Goal: Information Seeking & Learning: Learn about a topic

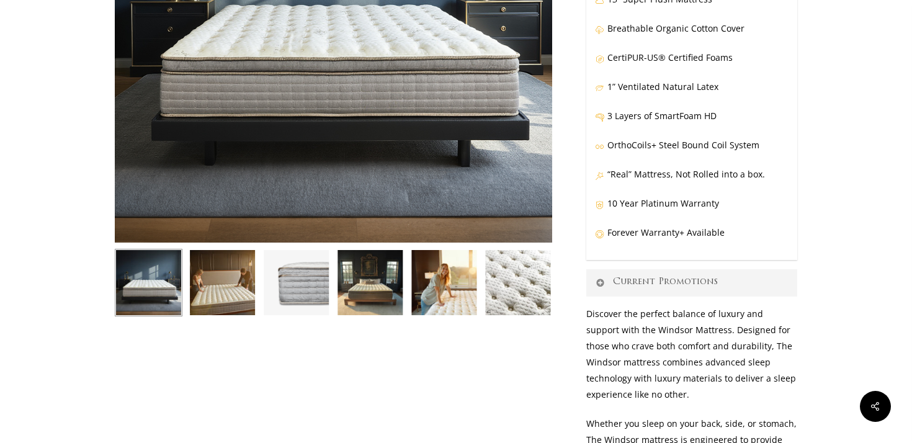
scroll to position [281, 0]
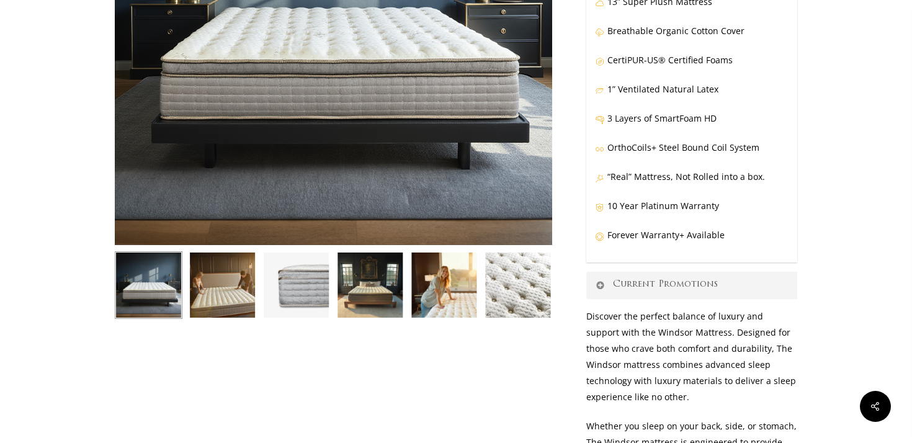
click at [662, 122] on p "3 Layers of SmartFoam HD" at bounding box center [691, 124] width 193 height 29
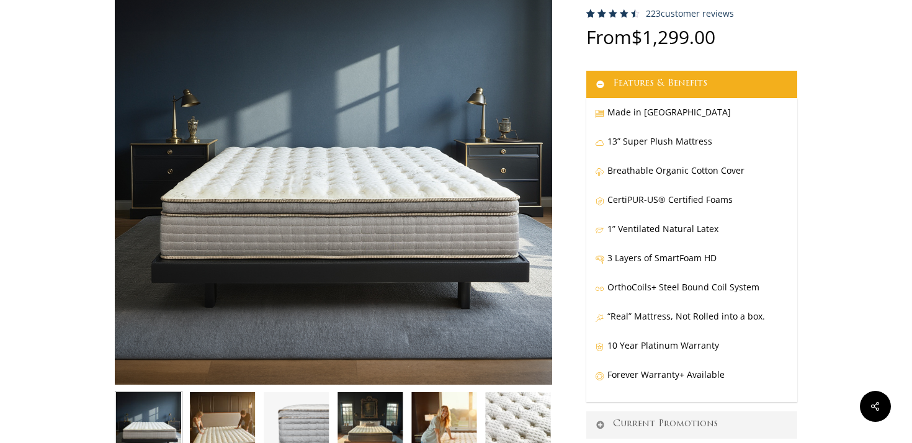
scroll to position [140, 0]
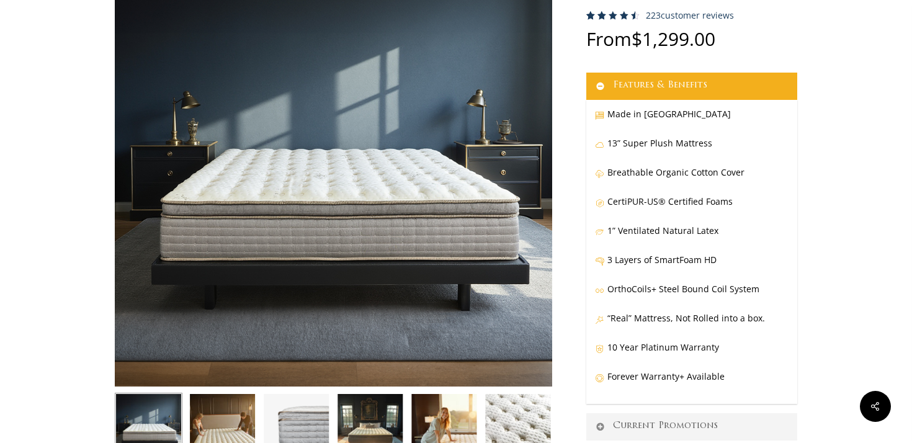
click at [691, 235] on p "1” Ventilated Natural Latex" at bounding box center [691, 237] width 193 height 29
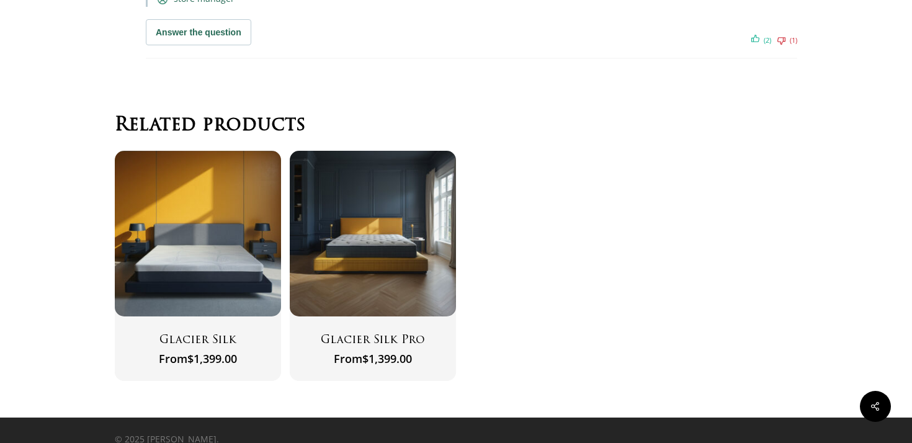
scroll to position [8117, 0]
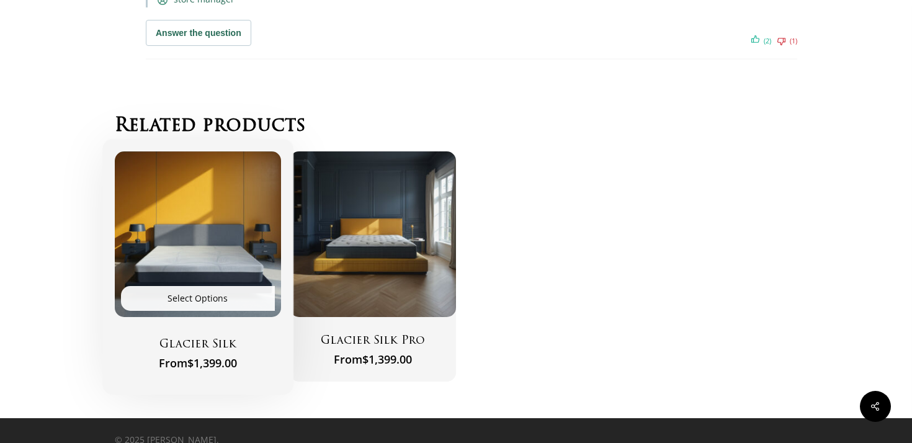
click at [188, 338] on h2 "Glacier Silk" at bounding box center [197, 346] width 135 height 16
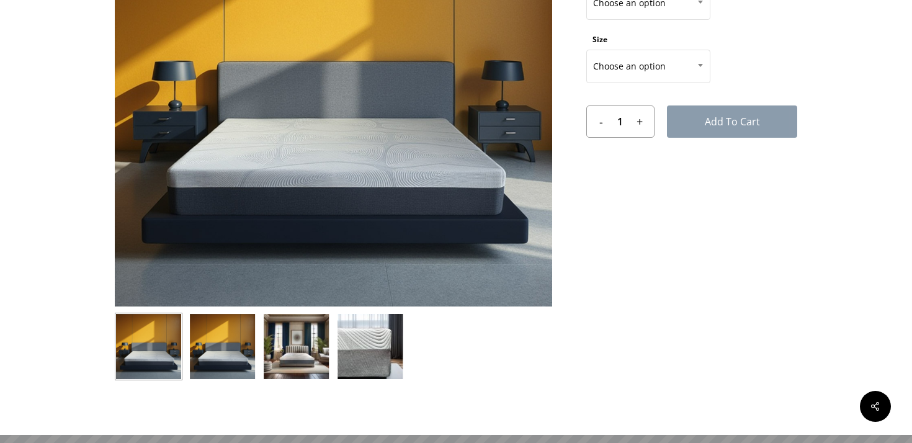
scroll to position [150, 0]
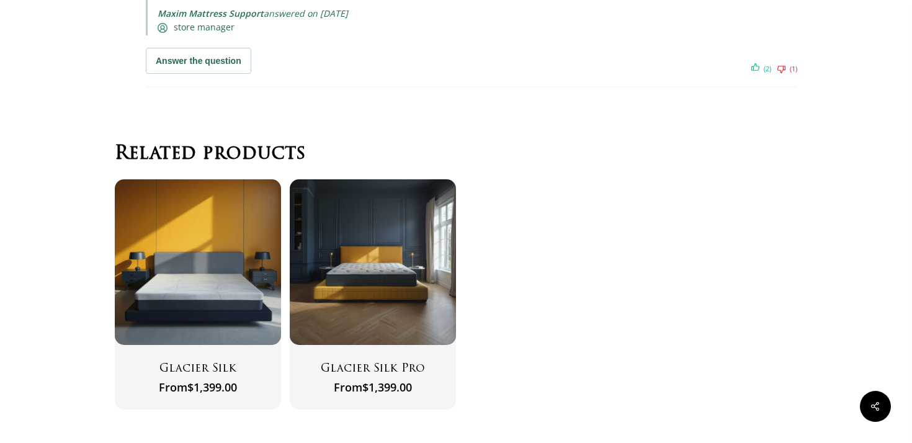
scroll to position [8089, 0]
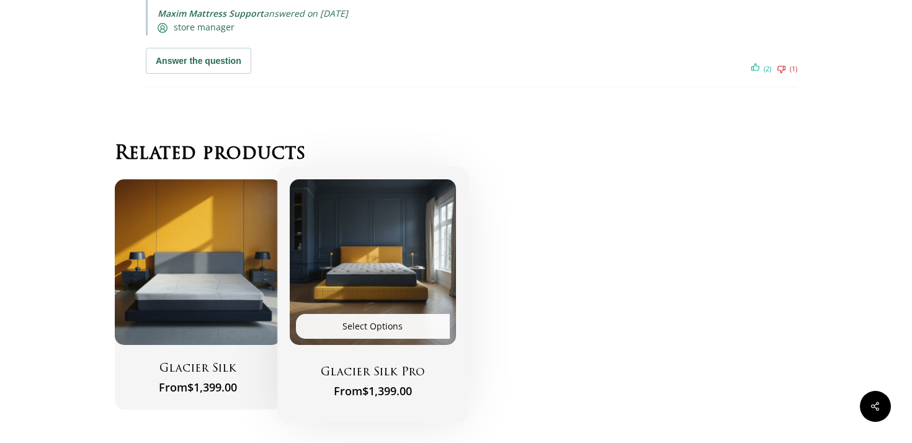
click at [396, 366] on h2 "Glacier Silk Pro" at bounding box center [372, 374] width 135 height 16
